Goal: Task Accomplishment & Management: Manage account settings

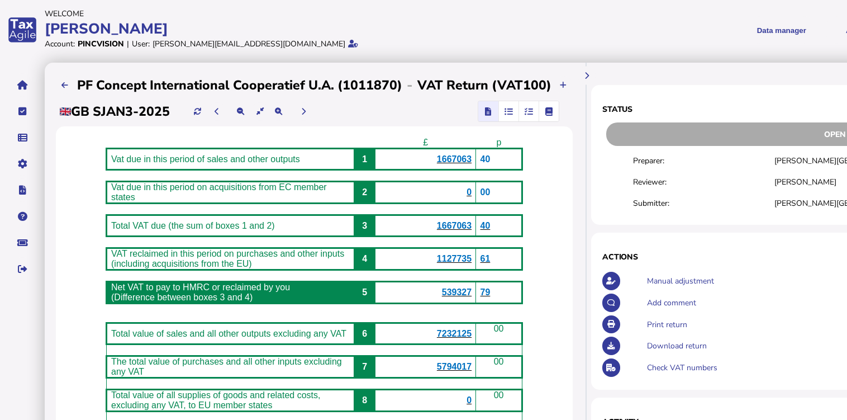
scroll to position [45, 0]
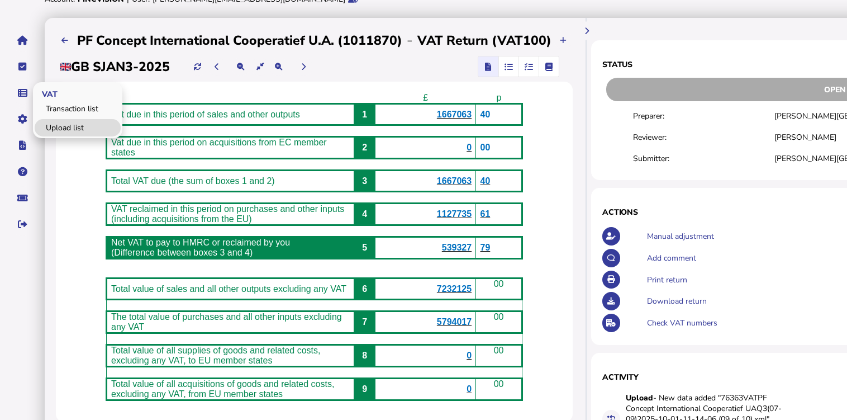
click at [60, 121] on link "Upload list" at bounding box center [78, 127] width 86 height 17
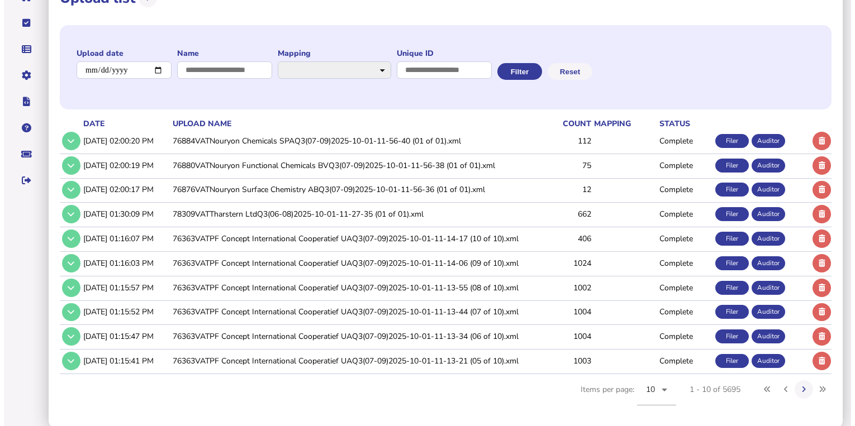
scroll to position [89, 0]
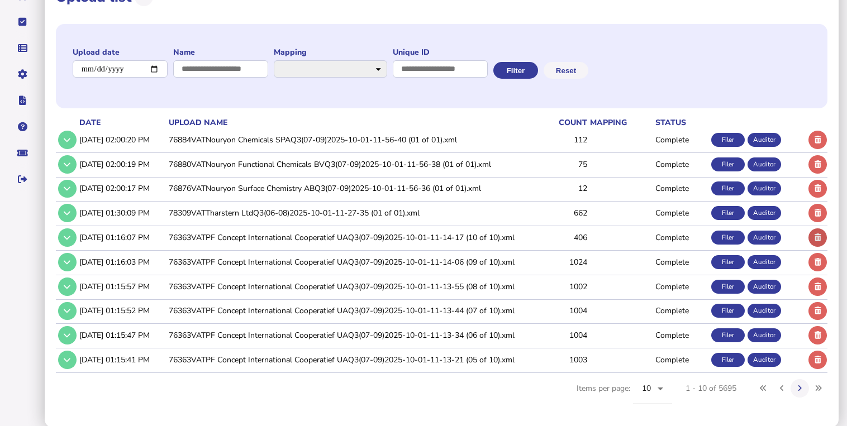
click at [813, 233] on button at bounding box center [818, 238] width 18 height 18
click at [827, 235] on icon at bounding box center [826, 237] width 7 height 7
click at [826, 262] on icon at bounding box center [826, 262] width 7 height 7
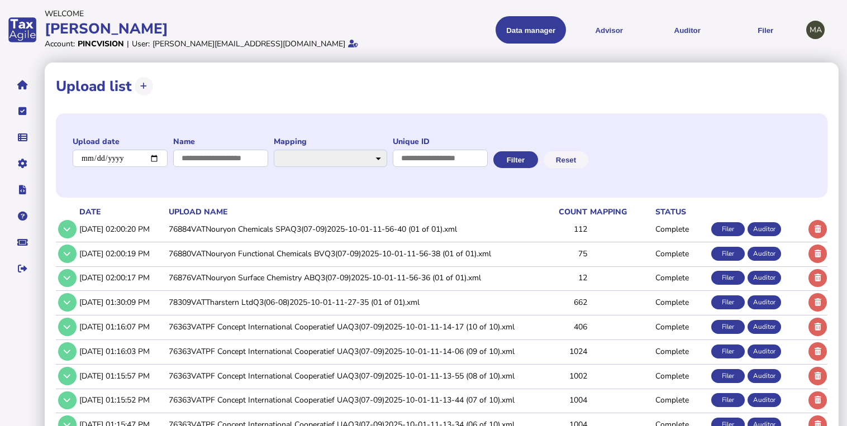
scroll to position [90, 0]
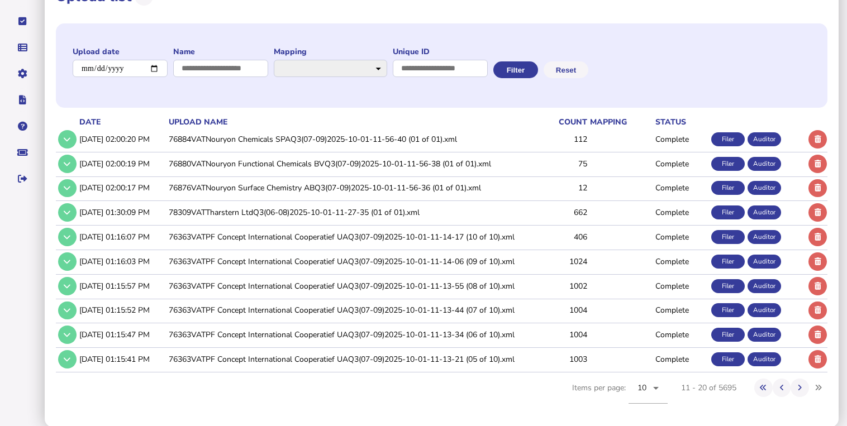
click at [815, 237] on icon at bounding box center [818, 237] width 7 height 7
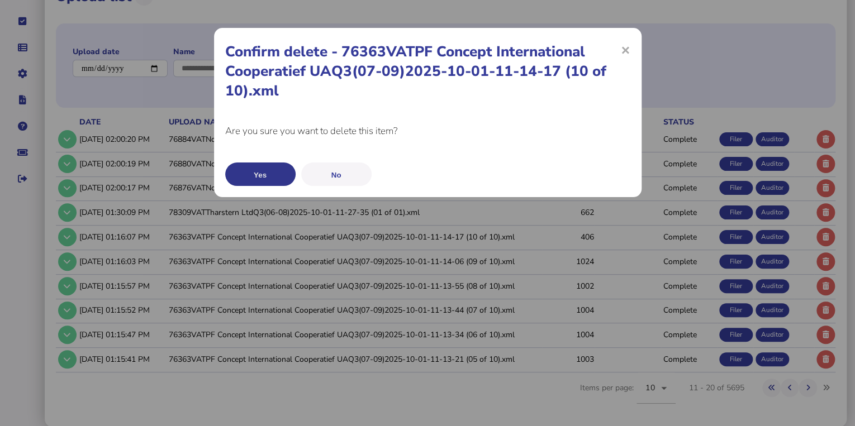
click at [283, 174] on button "Yes" at bounding box center [260, 174] width 70 height 23
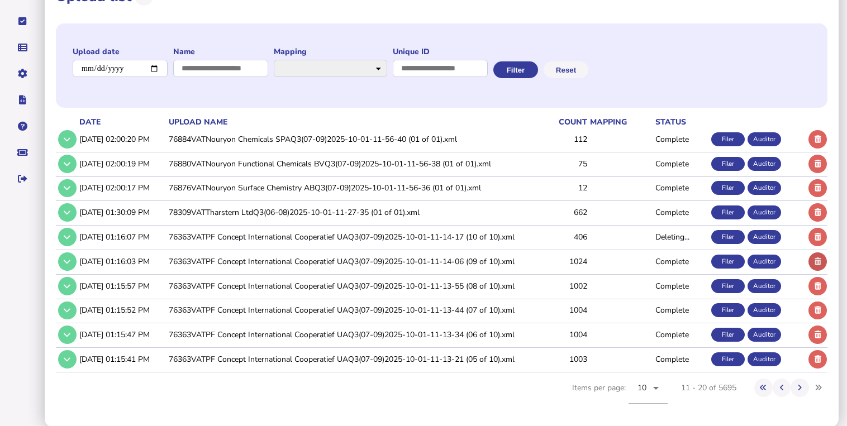
click at [815, 259] on icon at bounding box center [818, 261] width 7 height 7
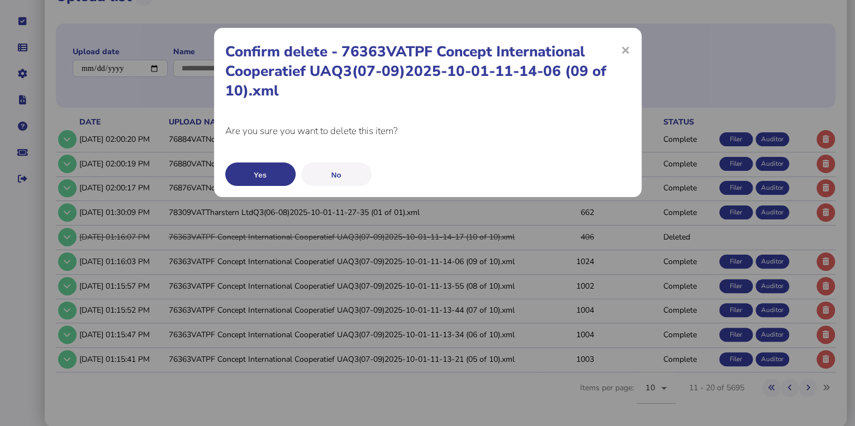
click at [273, 170] on button "Yes" at bounding box center [260, 174] width 70 height 23
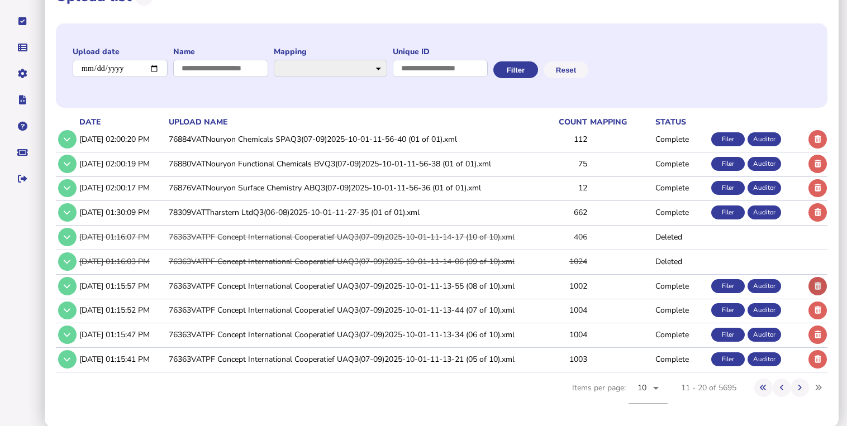
click at [817, 284] on icon at bounding box center [818, 286] width 7 height 7
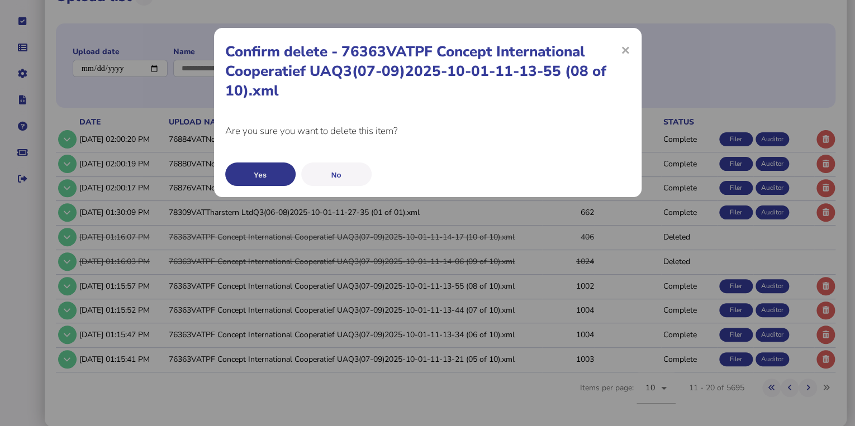
click at [262, 175] on button "Yes" at bounding box center [260, 174] width 70 height 23
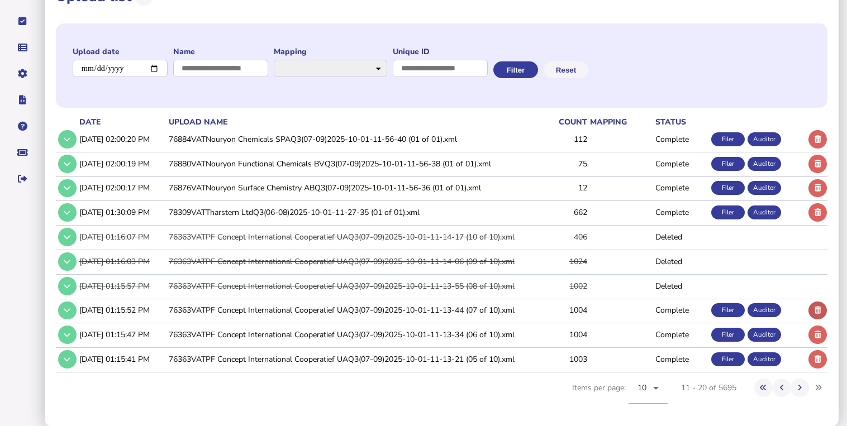
click at [817, 310] on icon at bounding box center [818, 310] width 7 height 7
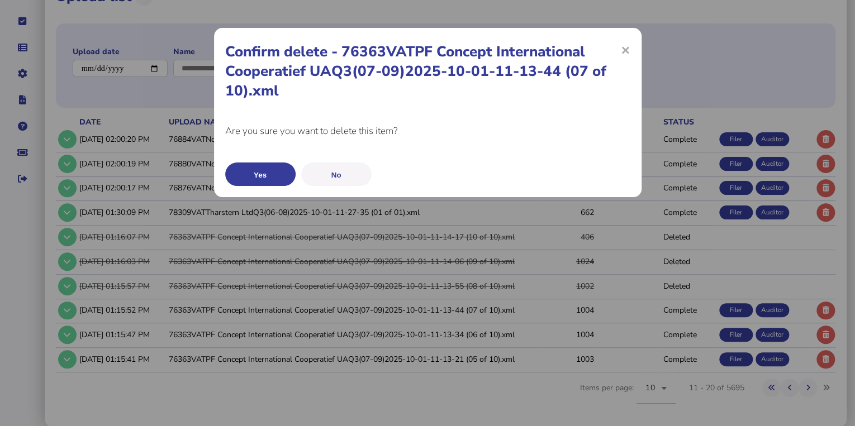
click at [273, 178] on button "Yes" at bounding box center [260, 174] width 70 height 23
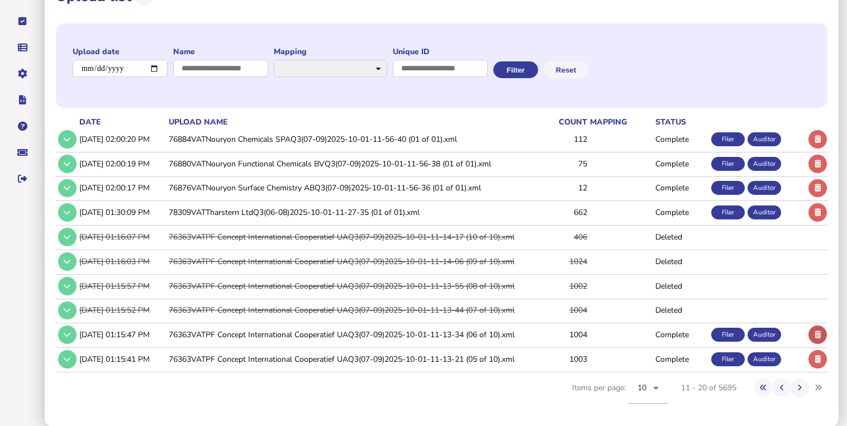
click at [815, 333] on icon at bounding box center [818, 334] width 7 height 7
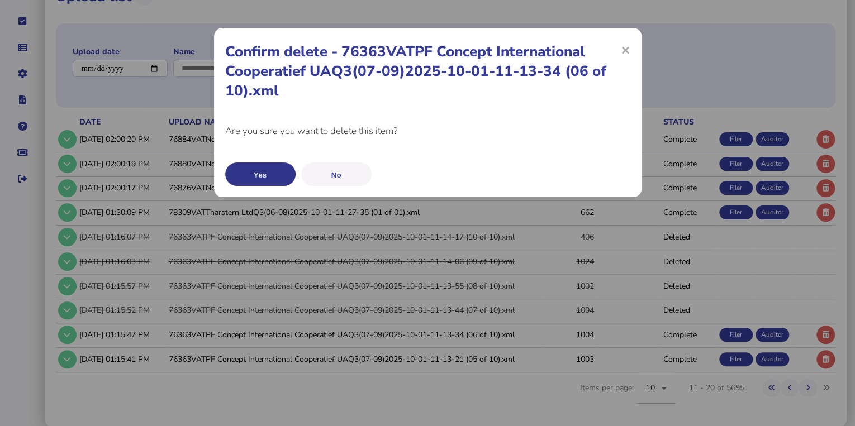
click at [287, 177] on button "Yes" at bounding box center [260, 174] width 70 height 23
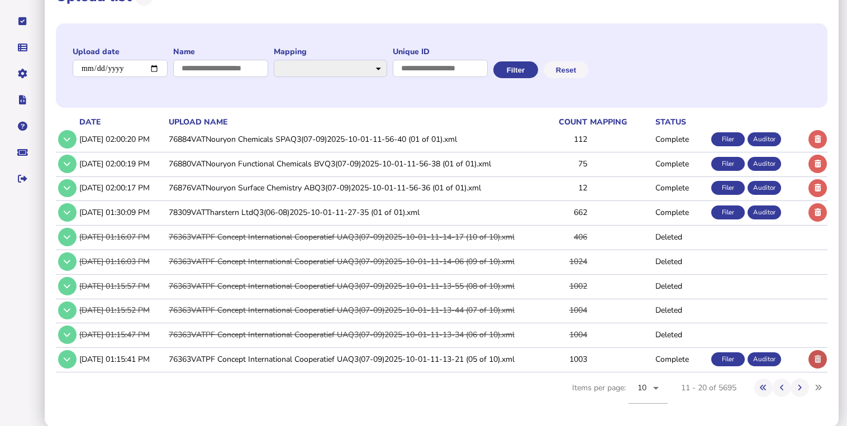
click at [815, 358] on icon at bounding box center [818, 359] width 7 height 7
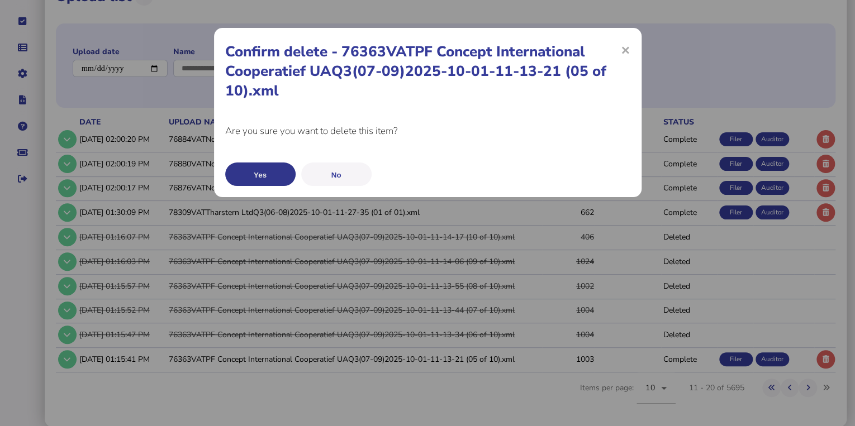
click at [250, 169] on button "Yes" at bounding box center [260, 174] width 70 height 23
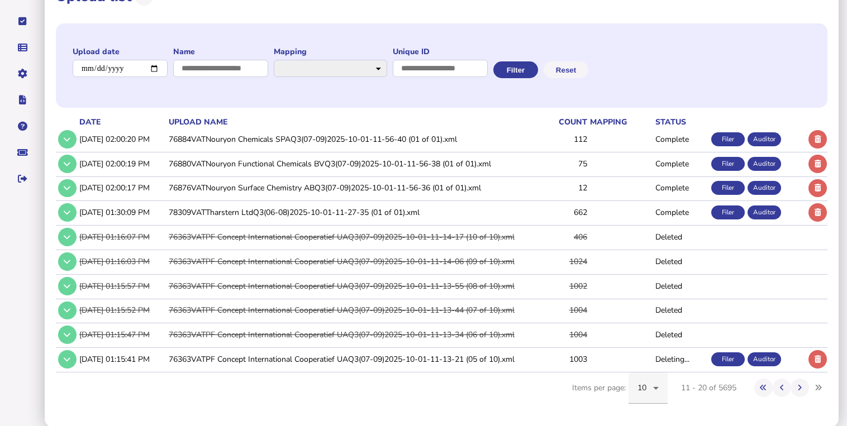
click at [646, 387] on span "10" at bounding box center [642, 388] width 9 height 11
click at [648, 302] on mat-option "20" at bounding box center [647, 300] width 39 height 27
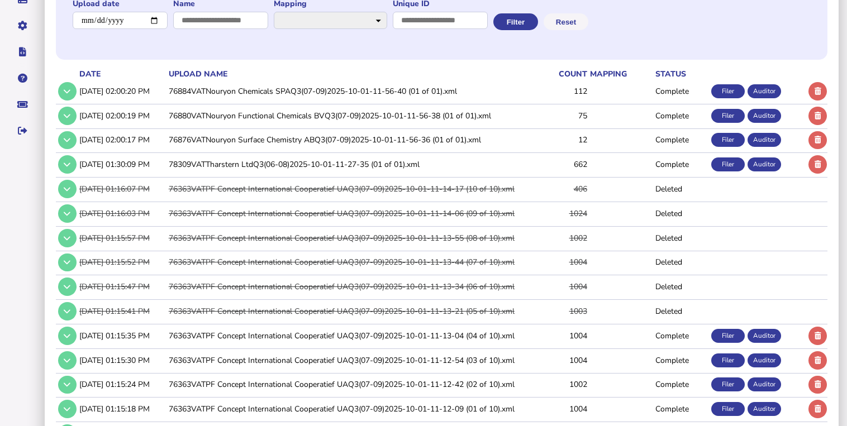
scroll to position [179, 0]
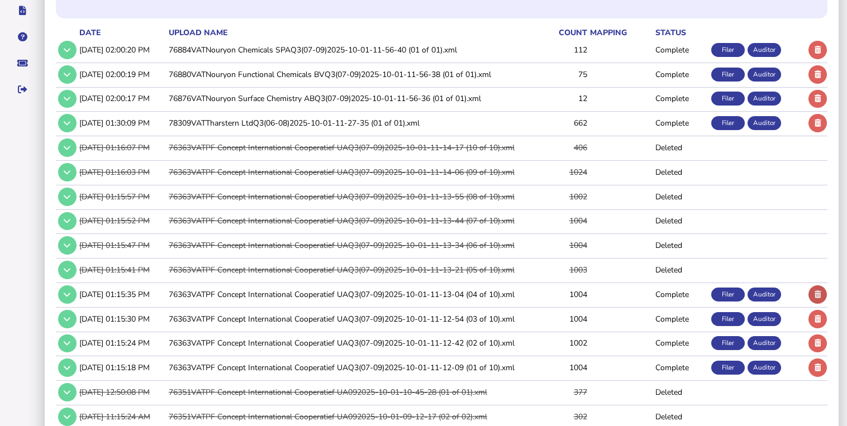
click at [823, 294] on button at bounding box center [818, 295] width 18 height 18
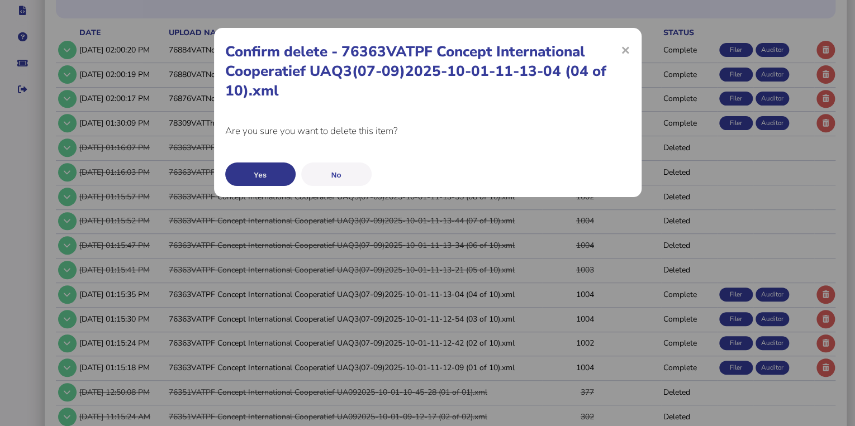
click at [236, 169] on button "Yes" at bounding box center [260, 174] width 70 height 23
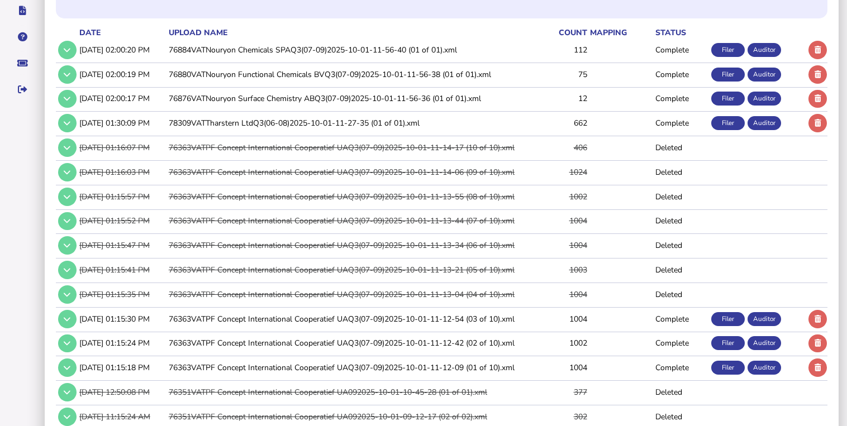
drag, startPoint x: 816, startPoint y: 316, endPoint x: 805, endPoint y: 316, distance: 11.2
click at [816, 316] on icon at bounding box center [818, 319] width 7 height 7
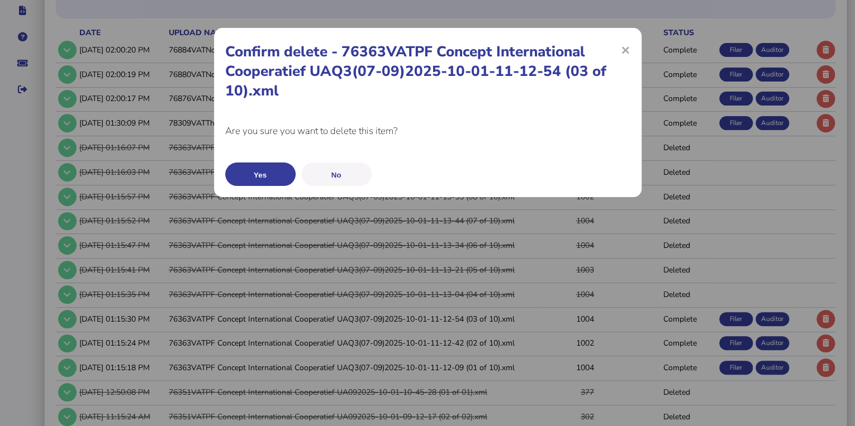
click at [272, 163] on div "Yes No" at bounding box center [427, 172] width 405 height 27
click at [273, 172] on button "Yes" at bounding box center [260, 174] width 70 height 23
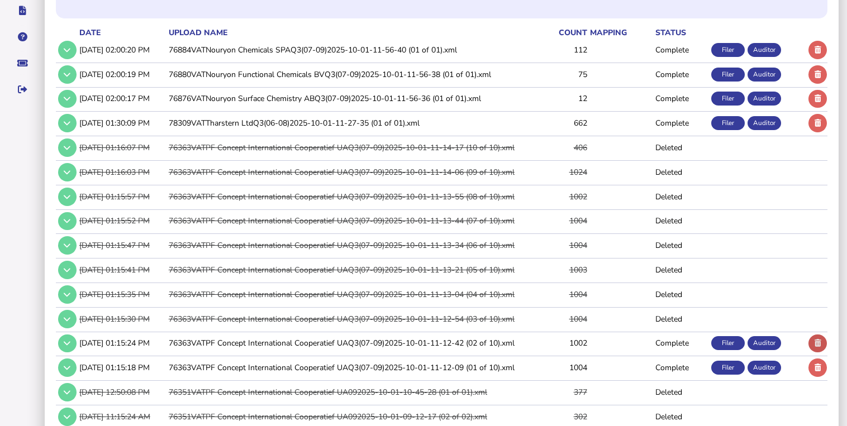
click at [817, 341] on icon at bounding box center [818, 343] width 7 height 7
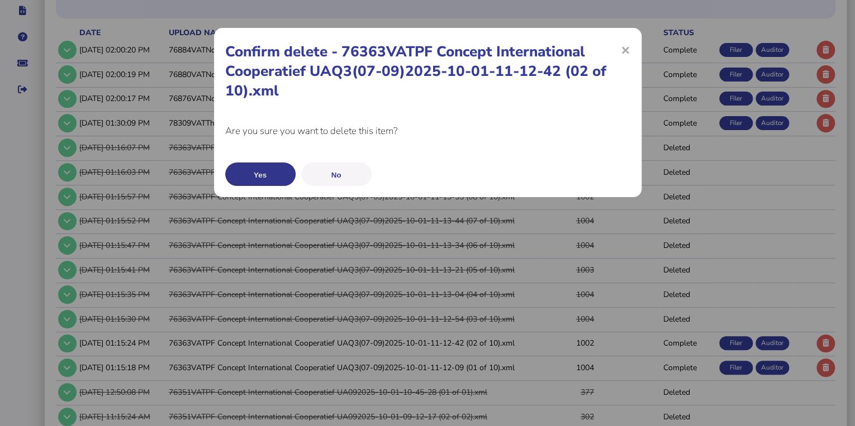
click at [273, 174] on button "Yes" at bounding box center [260, 174] width 70 height 23
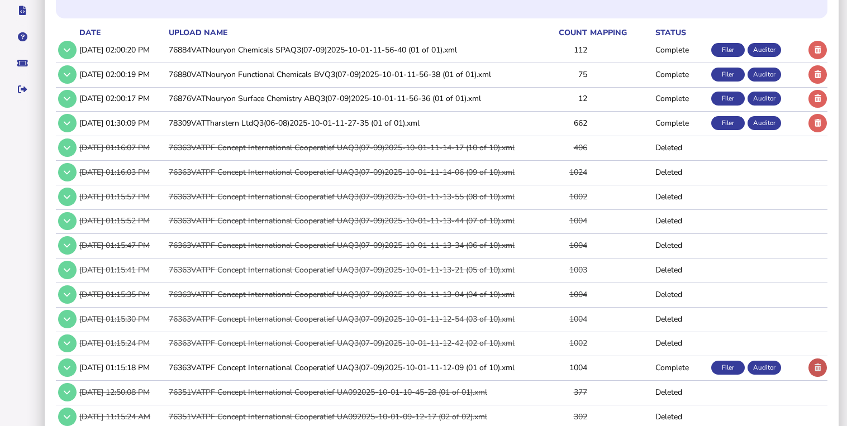
click at [819, 367] on icon at bounding box center [818, 367] width 7 height 7
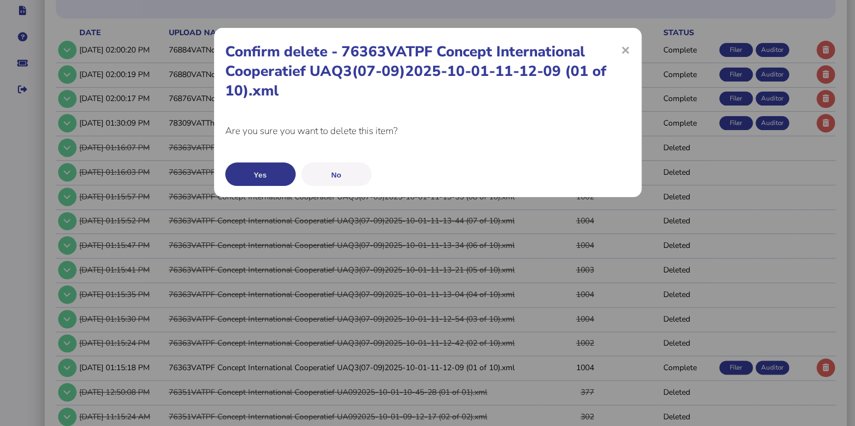
click at [270, 172] on button "Yes" at bounding box center [260, 174] width 70 height 23
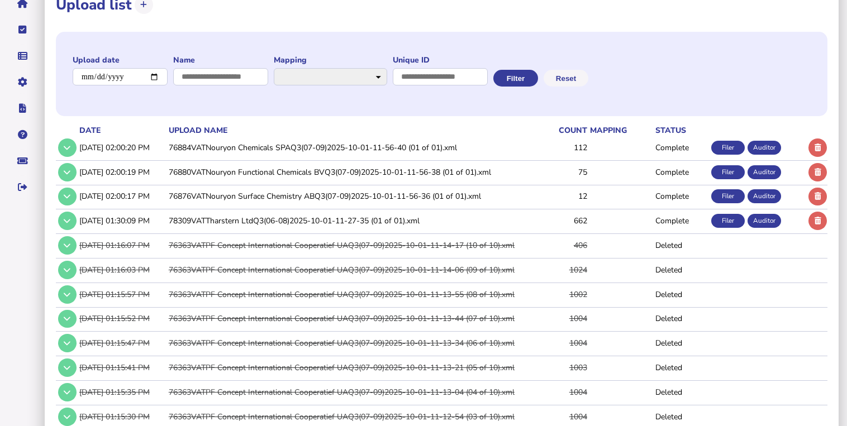
scroll to position [1, 0]
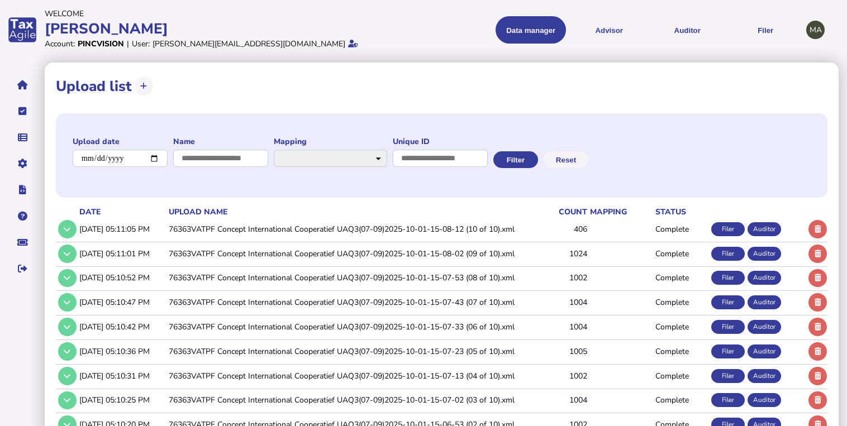
click at [293, 229] on td "76363VATPF Concept International Cooperatief UAQ3(07-09)2025-10-01-15-08-12 (10…" at bounding box center [351, 229] width 369 height 23
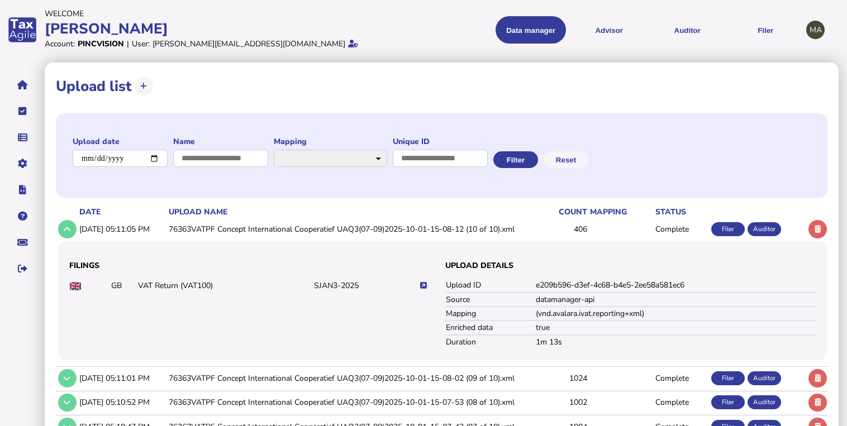
click at [426, 286] on icon at bounding box center [423, 285] width 7 height 7
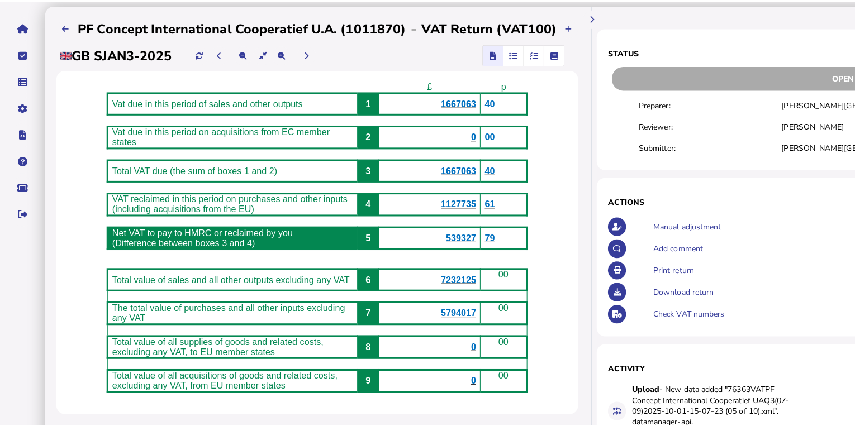
scroll to position [49, 0]
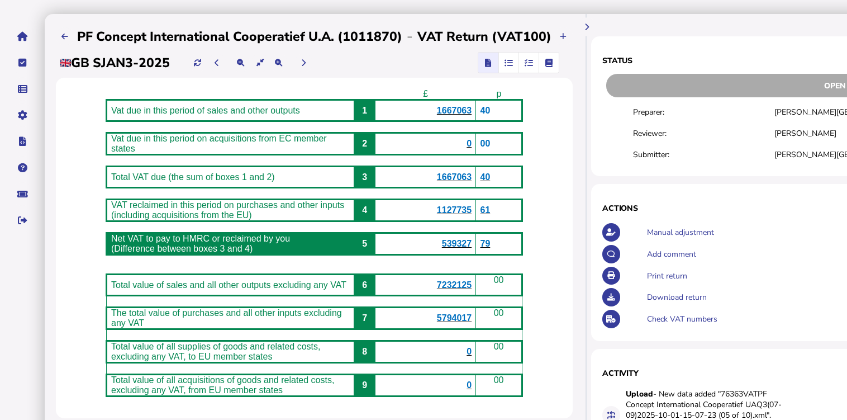
click at [471, 289] on span "7232125" at bounding box center [454, 284] width 35 height 9
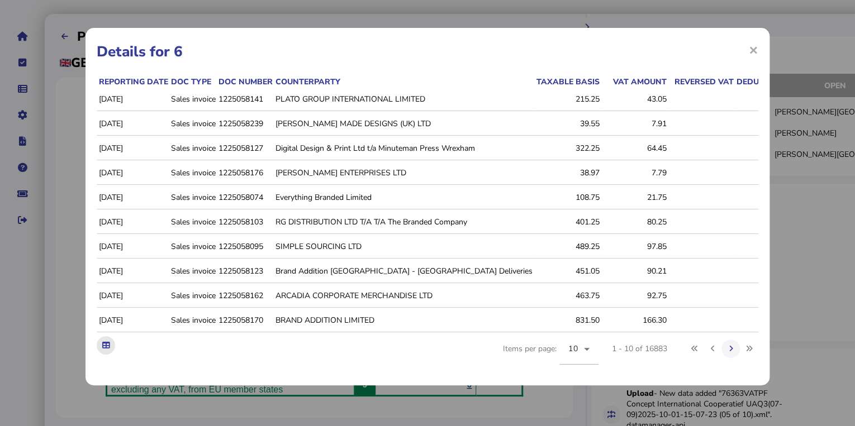
click at [110, 349] on icon at bounding box center [105, 345] width 7 height 7
